Goal: Transaction & Acquisition: Purchase product/service

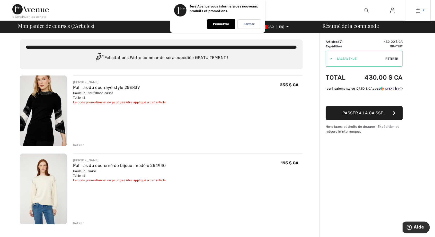
click at [422, 12] on link "2" at bounding box center [418, 10] width 25 height 6
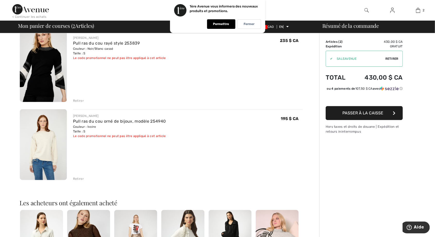
scroll to position [48, 0]
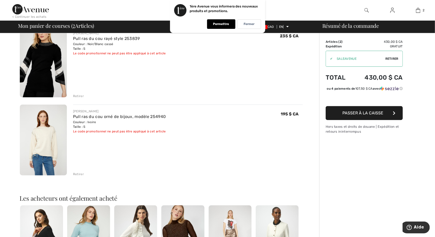
scroll to position [48, 0]
click at [80, 176] on font "Retirer" at bounding box center [78, 175] width 11 height 4
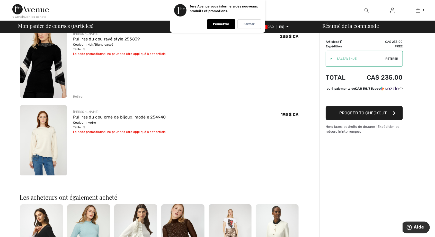
click at [78, 99] on div "FRANK LYMAN Pull ras du cou rayé style 253839 Couleur : Noir/Blanc cassé Taille…" at bounding box center [161, 210] width 283 height 367
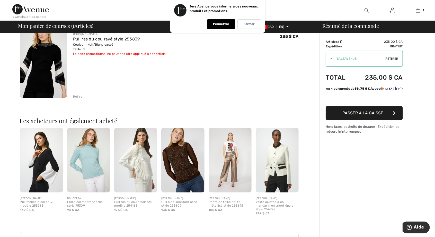
click at [83, 98] on div "Retirer" at bounding box center [188, 96] width 230 height 6
click at [73, 100] on div "FRANK LYMAN Pull ras du cou rayé style 253839 Couleur : Noir/Blanc cassé Taille…" at bounding box center [161, 172] width 283 height 291
click at [81, 96] on font "Retirer" at bounding box center [78, 97] width 11 height 4
